Goal: Task Accomplishment & Management: Manage account settings

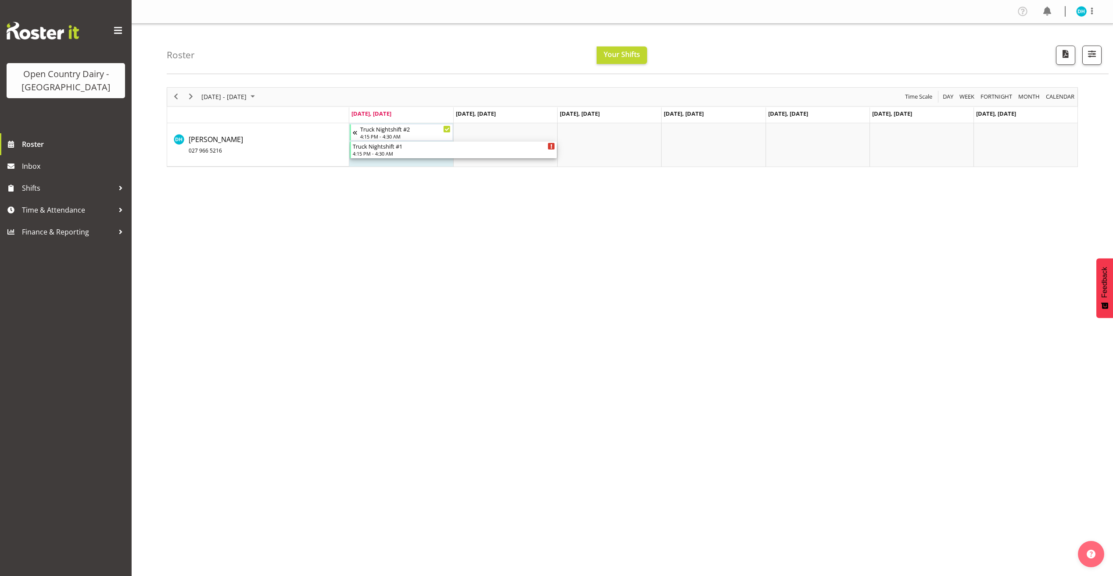
click at [550, 147] on div "Timeline Week of August 11, 2025" at bounding box center [551, 146] width 7 height 7
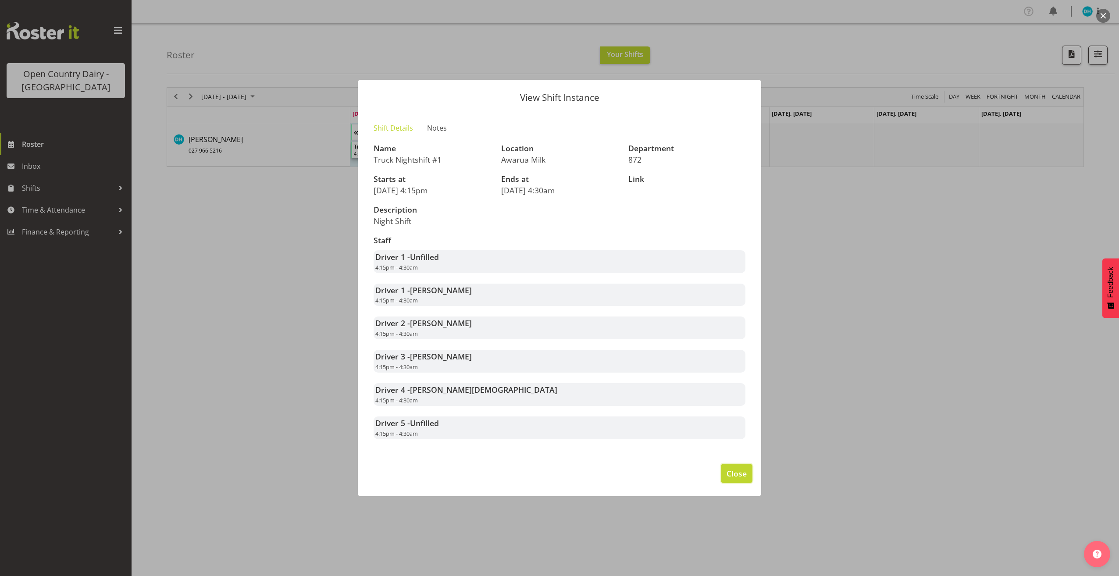
drag, startPoint x: 744, startPoint y: 478, endPoint x: 748, endPoint y: 477, distance: 4.5
click at [744, 478] on span "Close" at bounding box center [737, 473] width 20 height 11
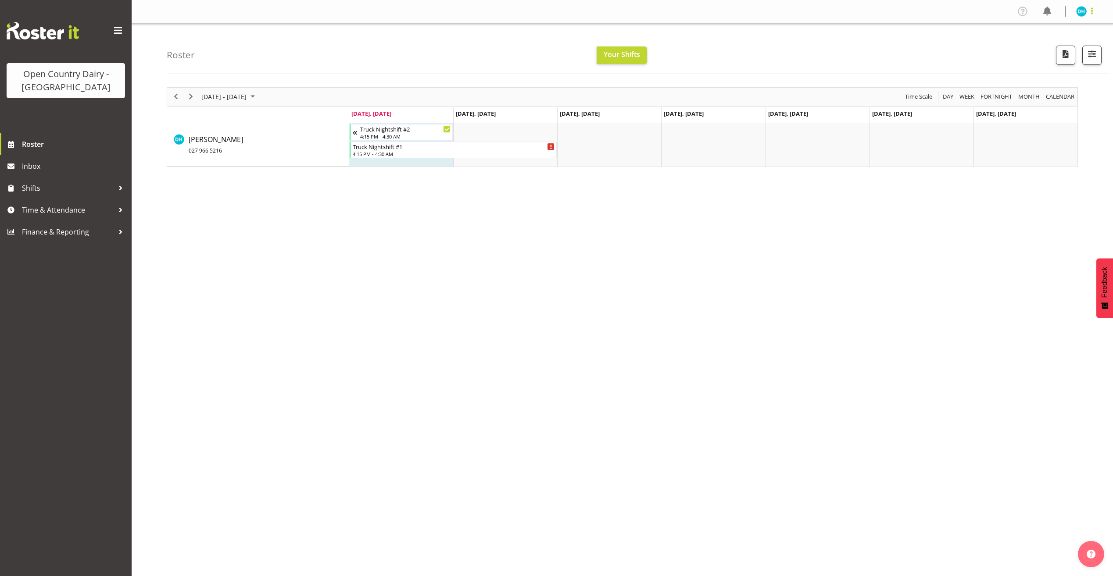
click at [1087, 8] on span at bounding box center [1091, 11] width 11 height 11
click at [1073, 32] on link "Profile" at bounding box center [1055, 30] width 84 height 16
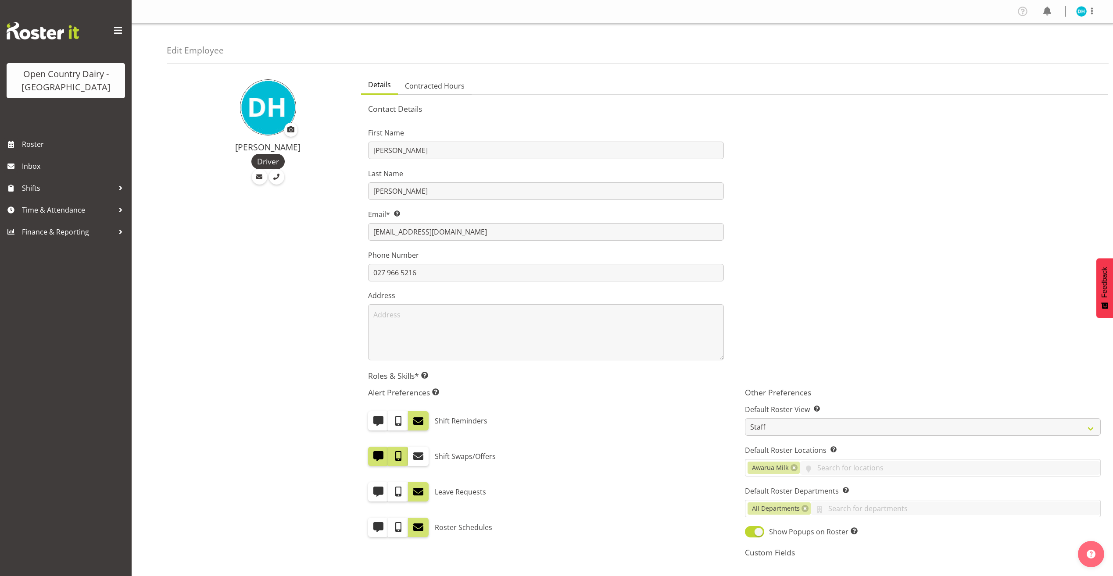
drag, startPoint x: 427, startPoint y: 90, endPoint x: 448, endPoint y: 80, distance: 23.7
click at [429, 89] on span "Contracted Hours" at bounding box center [435, 86] width 60 height 11
